Goal: Task Accomplishment & Management: Manage account settings

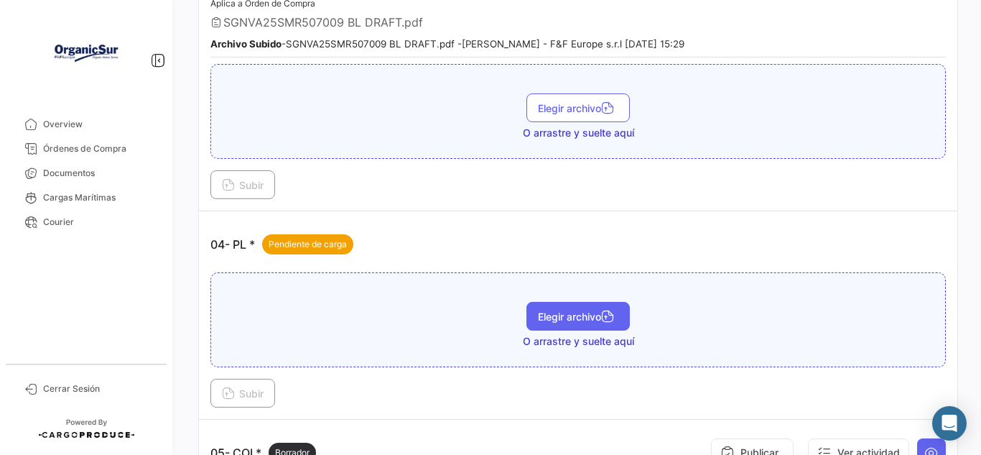
scroll to position [920, 0]
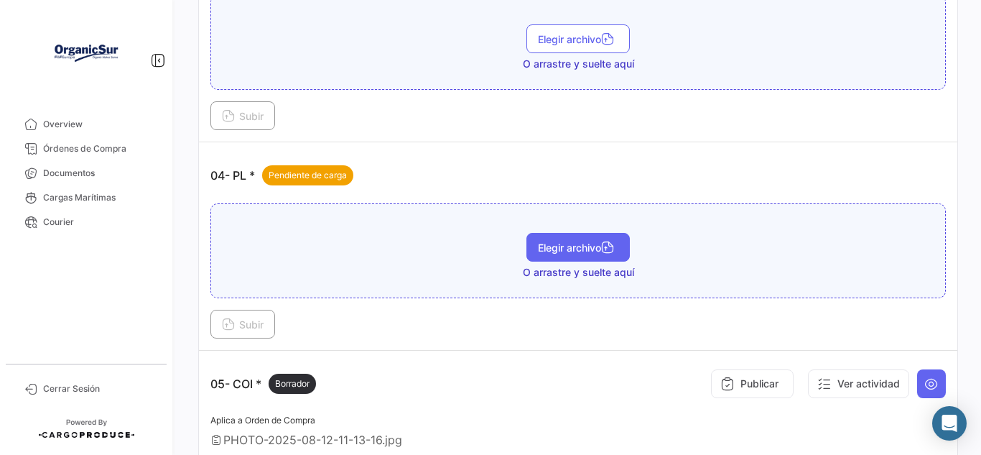
click at [552, 246] on span "Elegir archivo" at bounding box center [578, 247] width 80 height 12
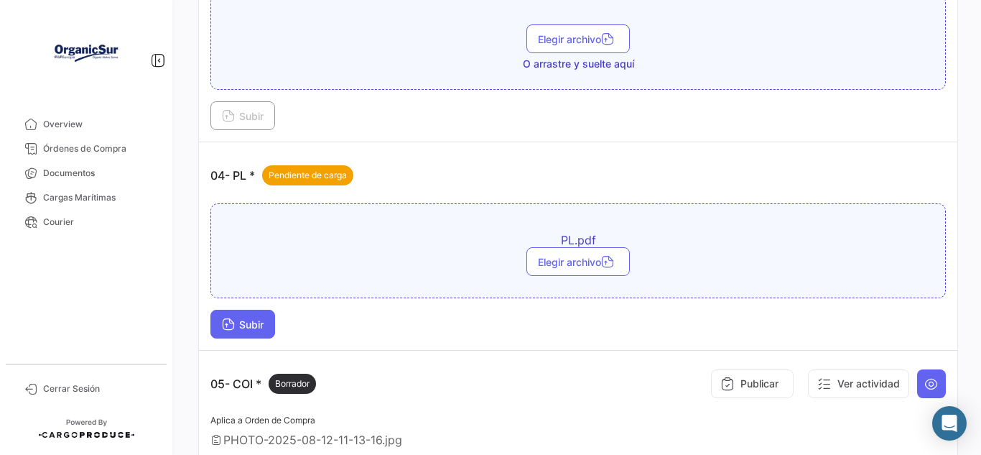
click at [245, 328] on span "Subir" at bounding box center [243, 324] width 42 height 12
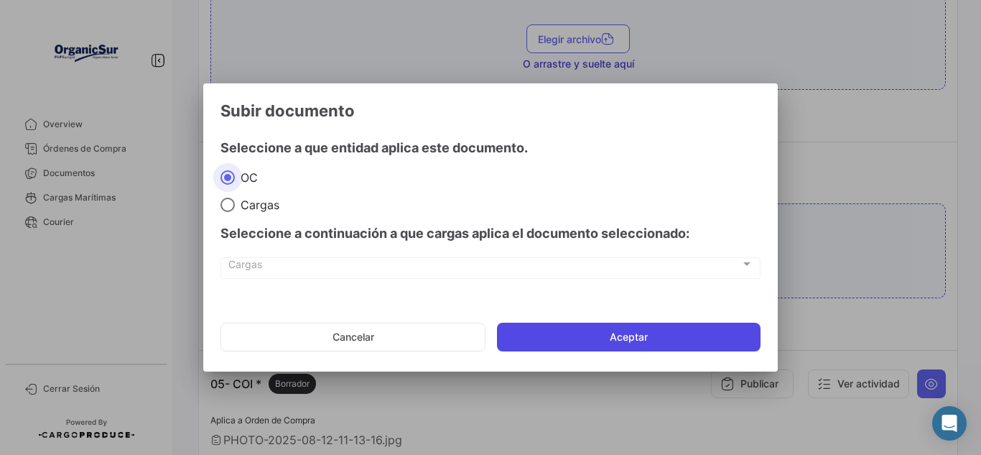
click at [561, 340] on button "Aceptar" at bounding box center [629, 336] width 264 height 29
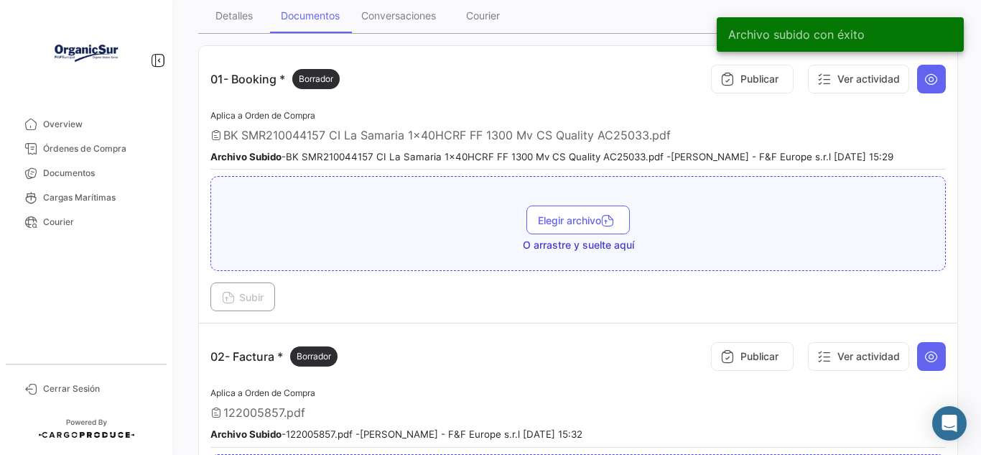
scroll to position [0, 0]
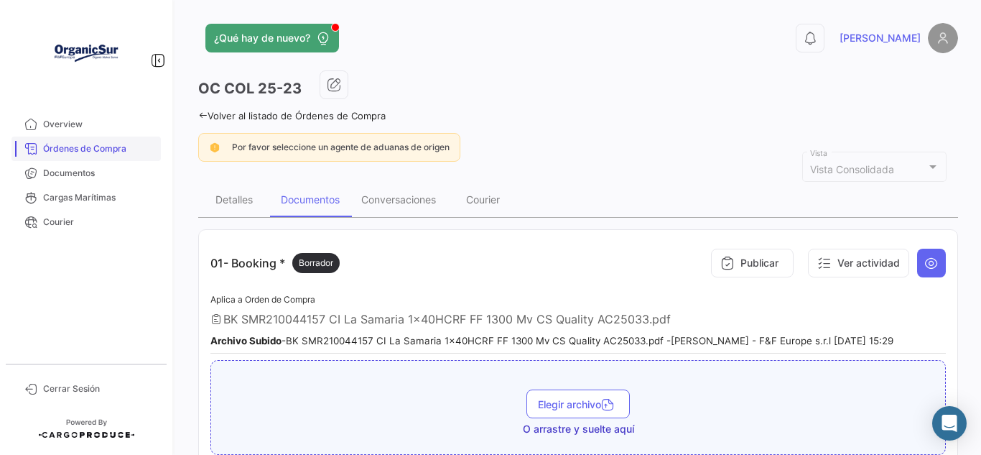
click at [104, 154] on span "Órdenes de Compra" at bounding box center [99, 148] width 112 height 13
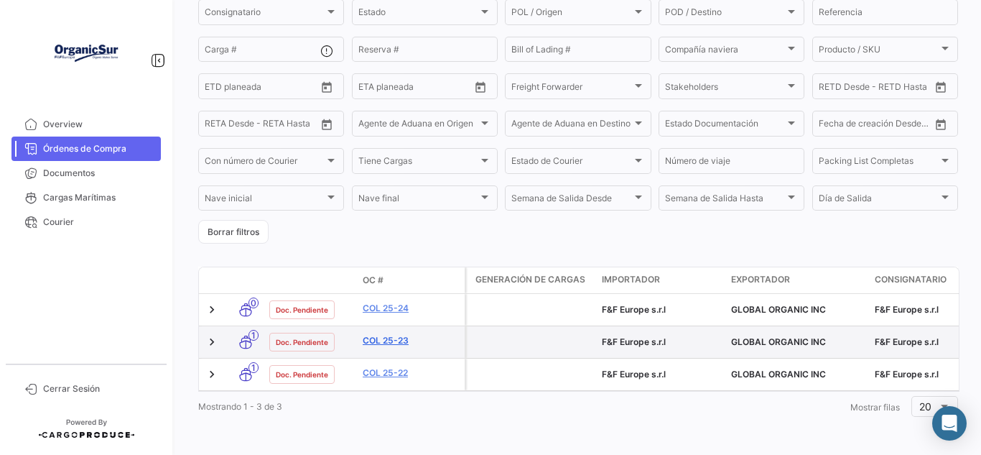
scroll to position [179, 0]
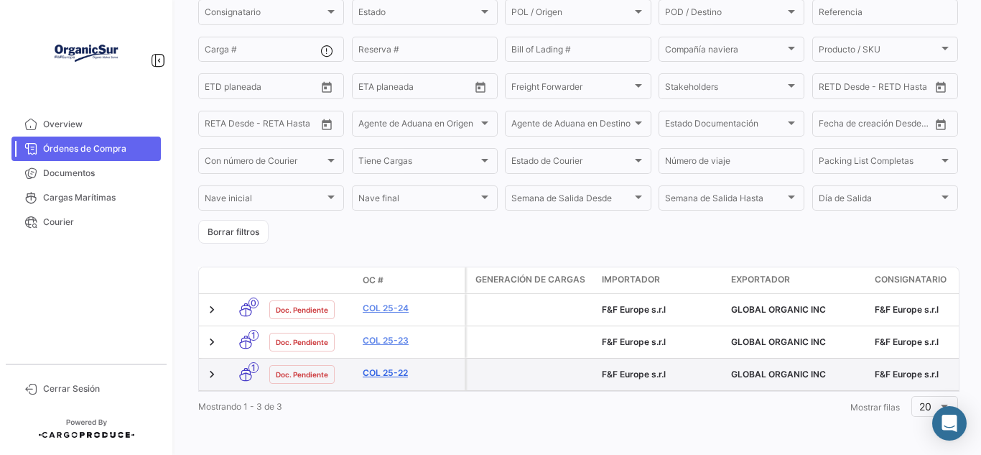
click at [411, 366] on link "COL 25-22" at bounding box center [411, 372] width 96 height 13
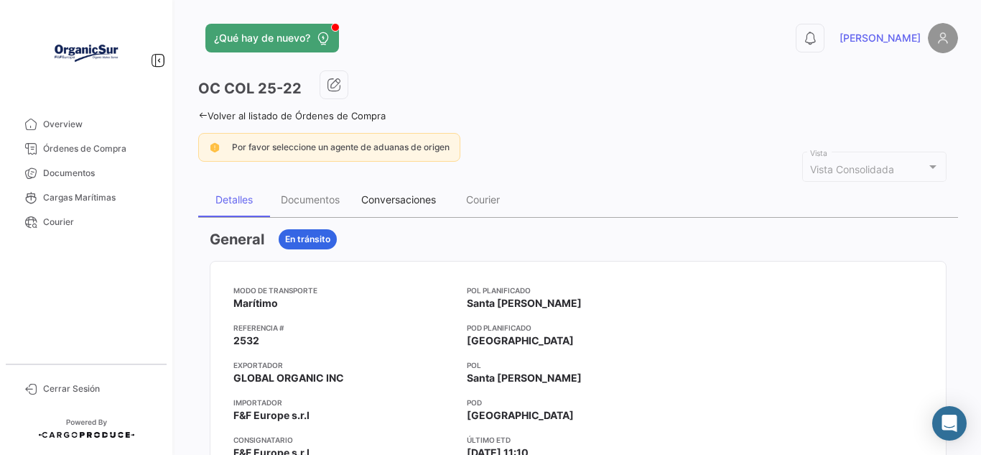
click at [436, 200] on div "Conversaciones" at bounding box center [398, 199] width 75 height 12
